Goal: Complete application form

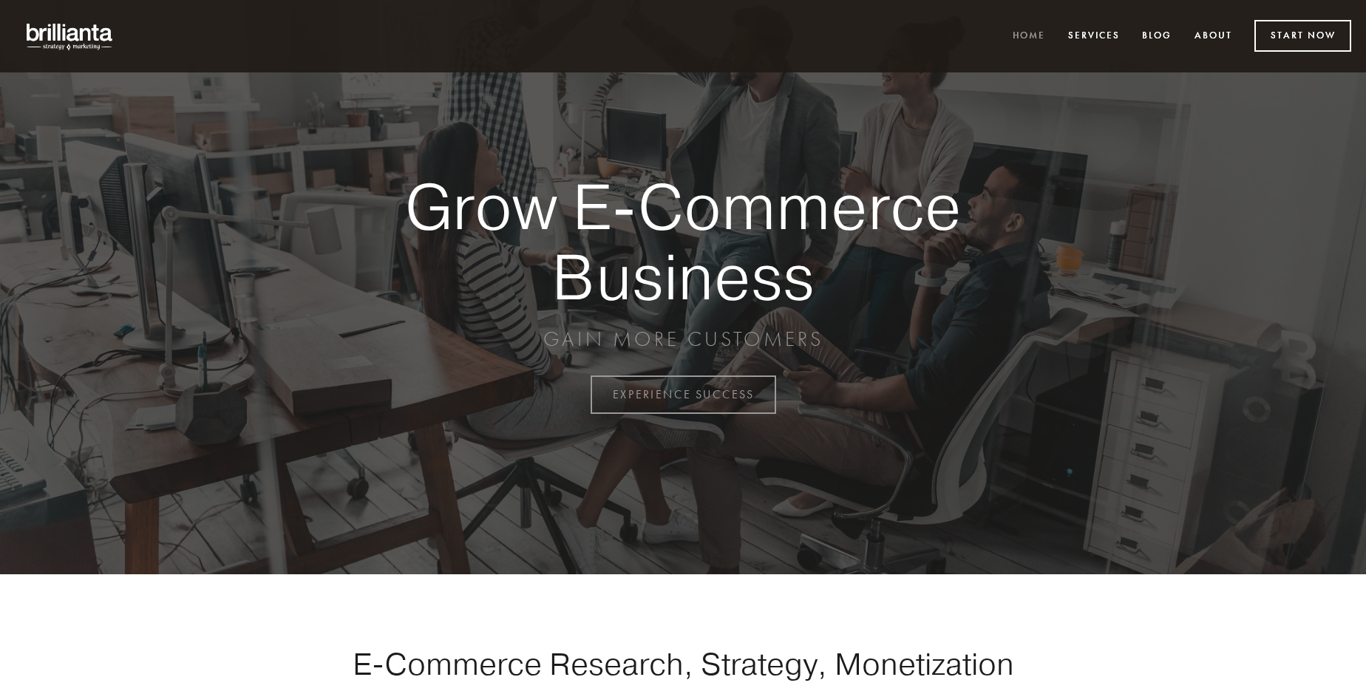
scroll to position [3875, 0]
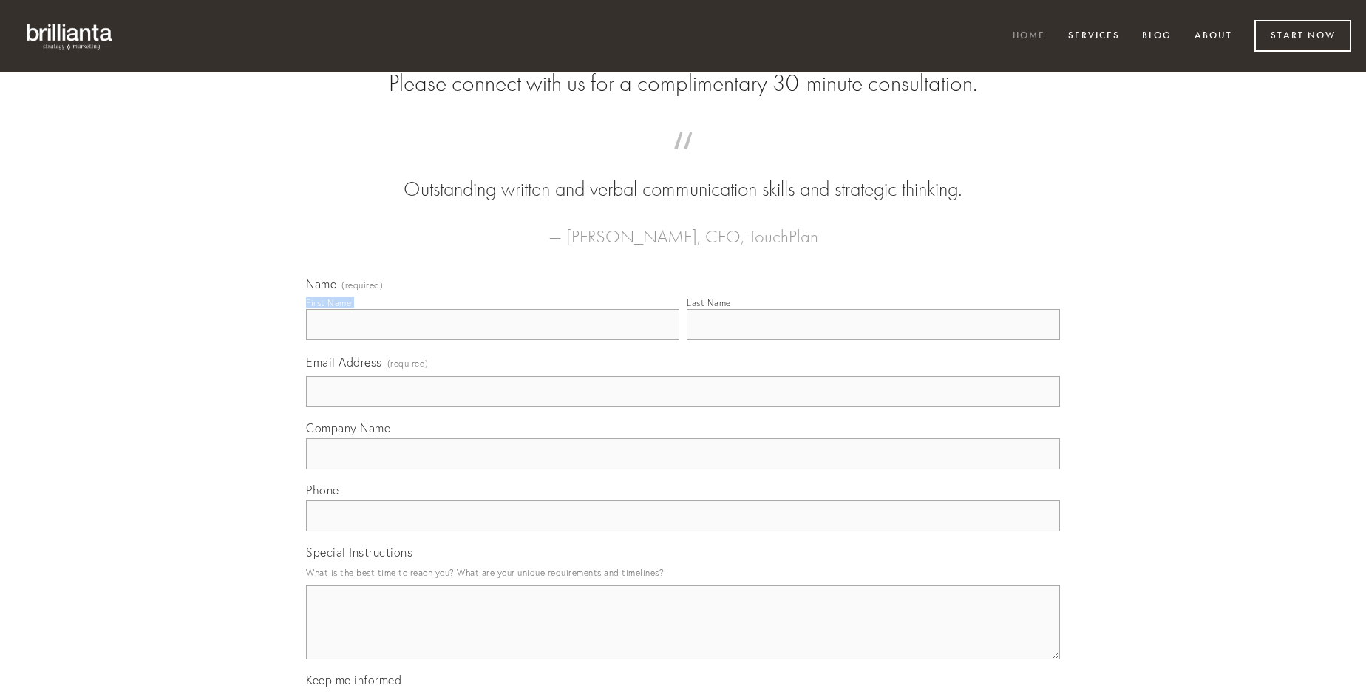
type input "[PERSON_NAME]"
click at [873, 340] on input "Last Name" at bounding box center [873, 324] width 373 height 31
type input "[PERSON_NAME]"
click at [683, 407] on input "Email Address (required)" at bounding box center [683, 391] width 754 height 31
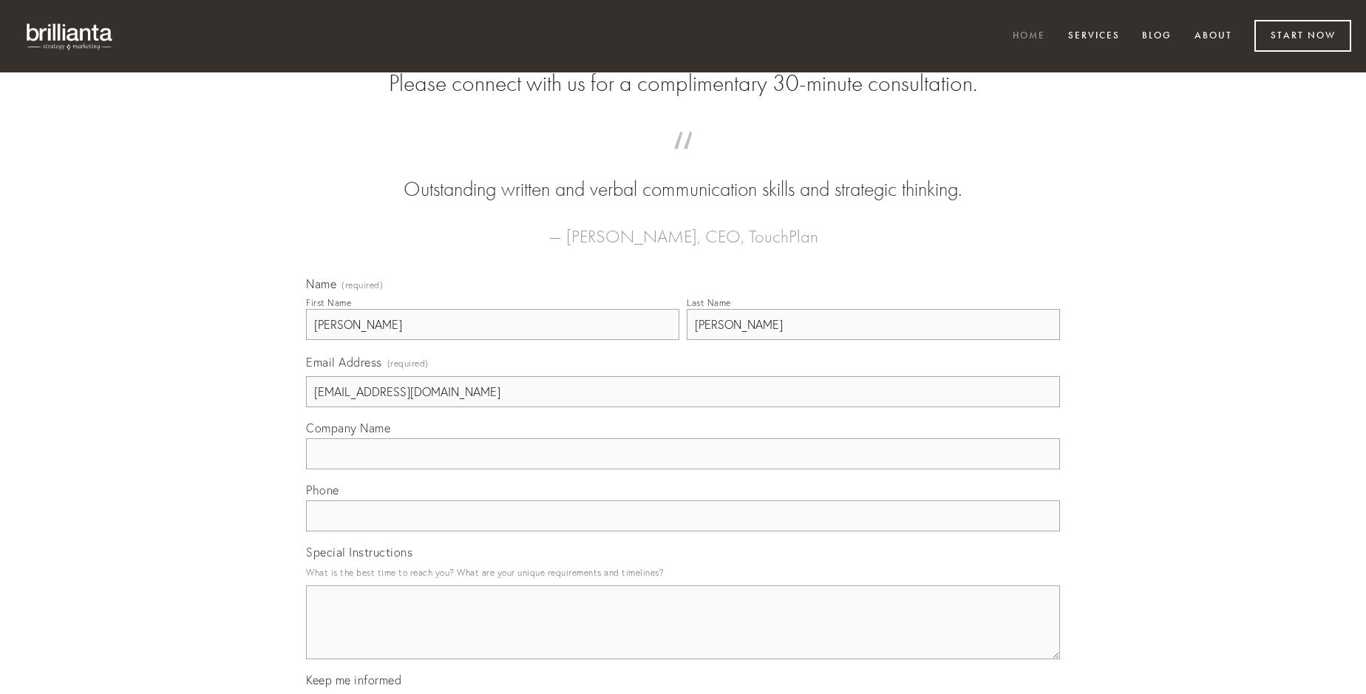
type input "[EMAIL_ADDRESS][DOMAIN_NAME]"
click at [683, 469] on input "Company Name" at bounding box center [683, 453] width 754 height 31
type input "utpote"
click at [683, 531] on input "text" at bounding box center [683, 515] width 754 height 31
click at [683, 636] on textarea "Special Instructions" at bounding box center [683, 622] width 754 height 74
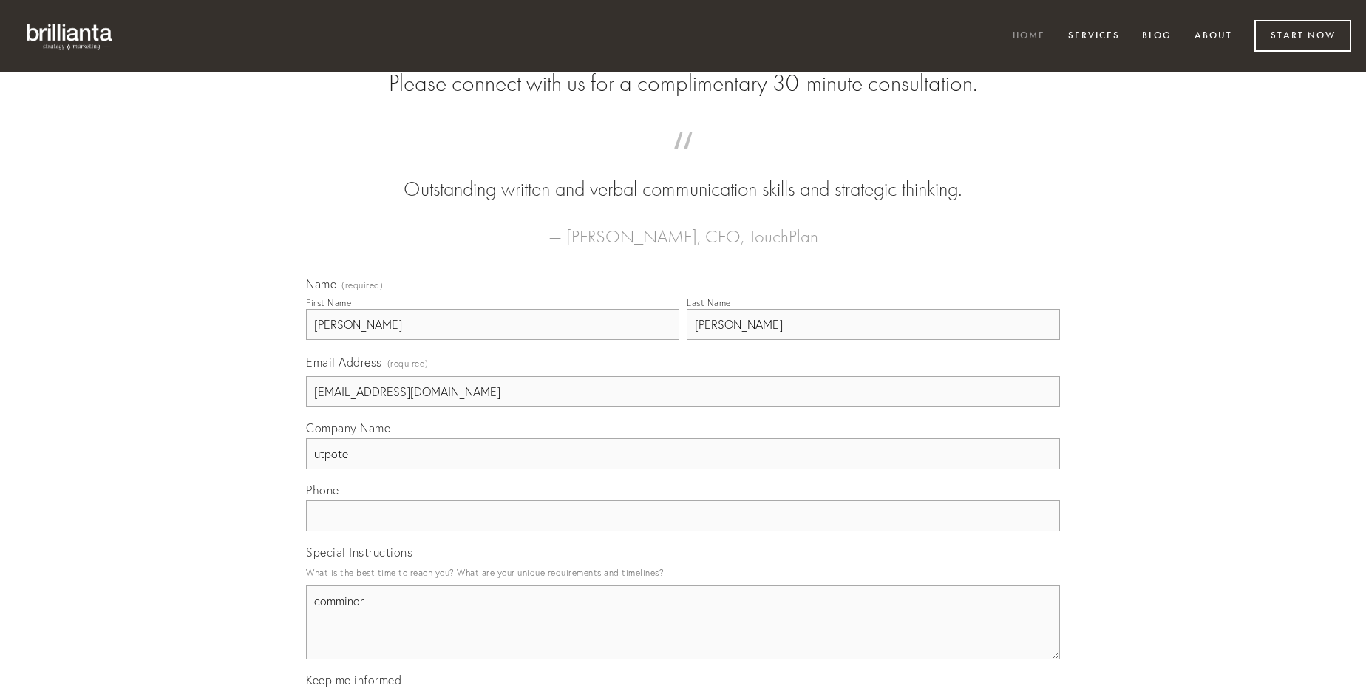
type textarea "comminor"
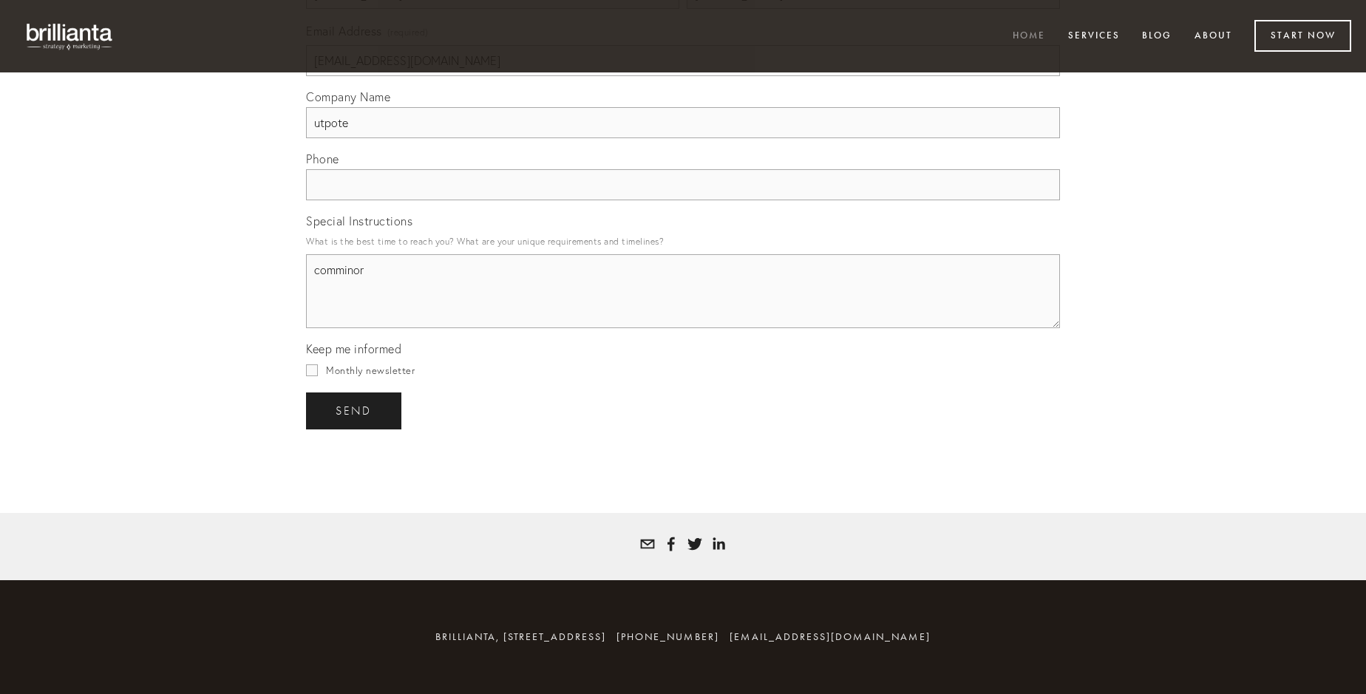
click at [355, 410] on span "send" at bounding box center [354, 410] width 36 height 13
